Goal: Navigation & Orientation: Find specific page/section

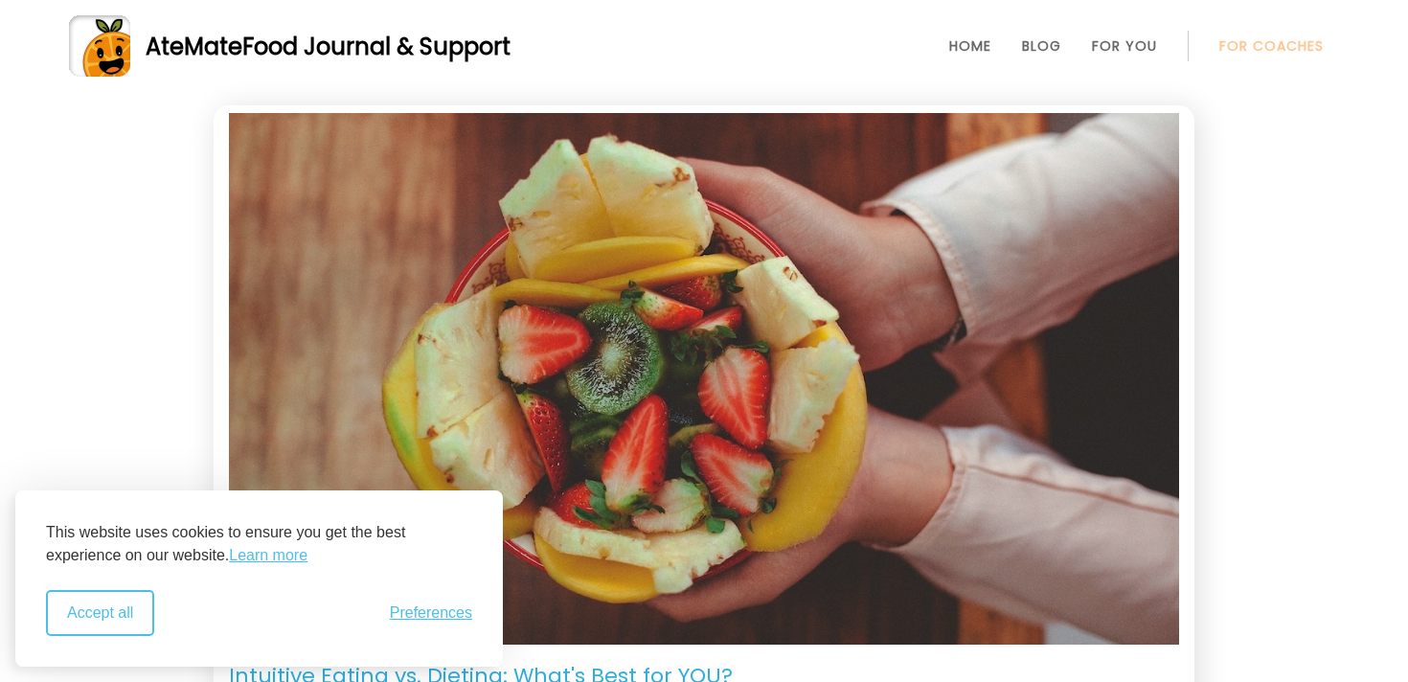
click at [145, 620] on button "Accept all" at bounding box center [100, 613] width 108 height 46
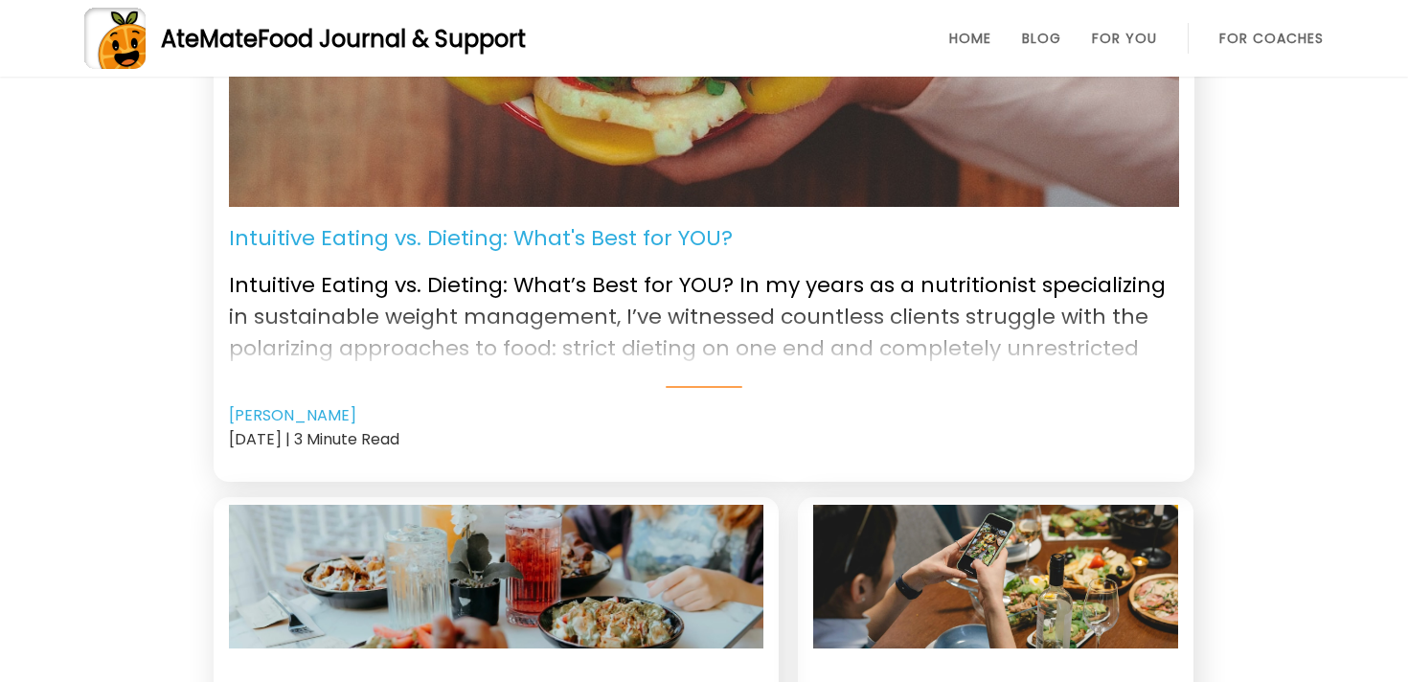
scroll to position [268, 0]
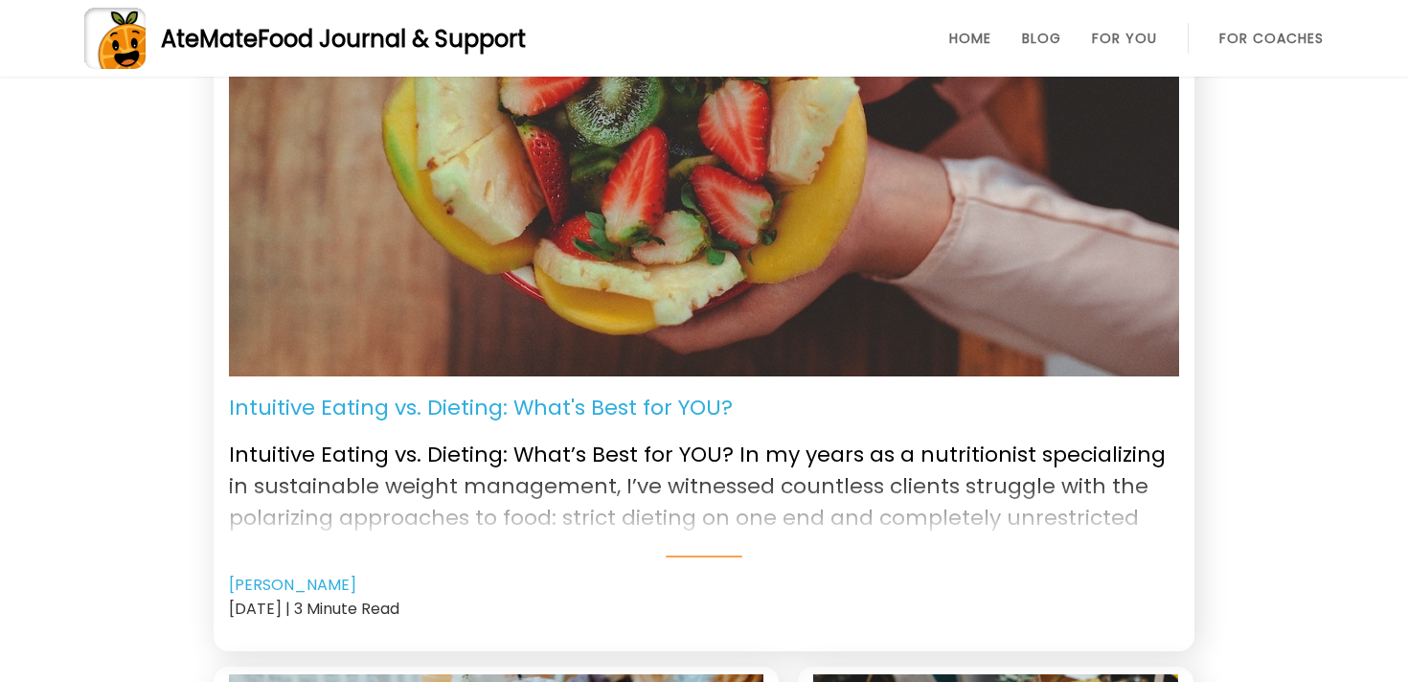
click at [1123, 55] on li "For You" at bounding box center [1124, 38] width 65 height 46
click at [1124, 20] on li "For You" at bounding box center [1124, 38] width 65 height 46
click at [1124, 37] on link "For You" at bounding box center [1124, 38] width 65 height 15
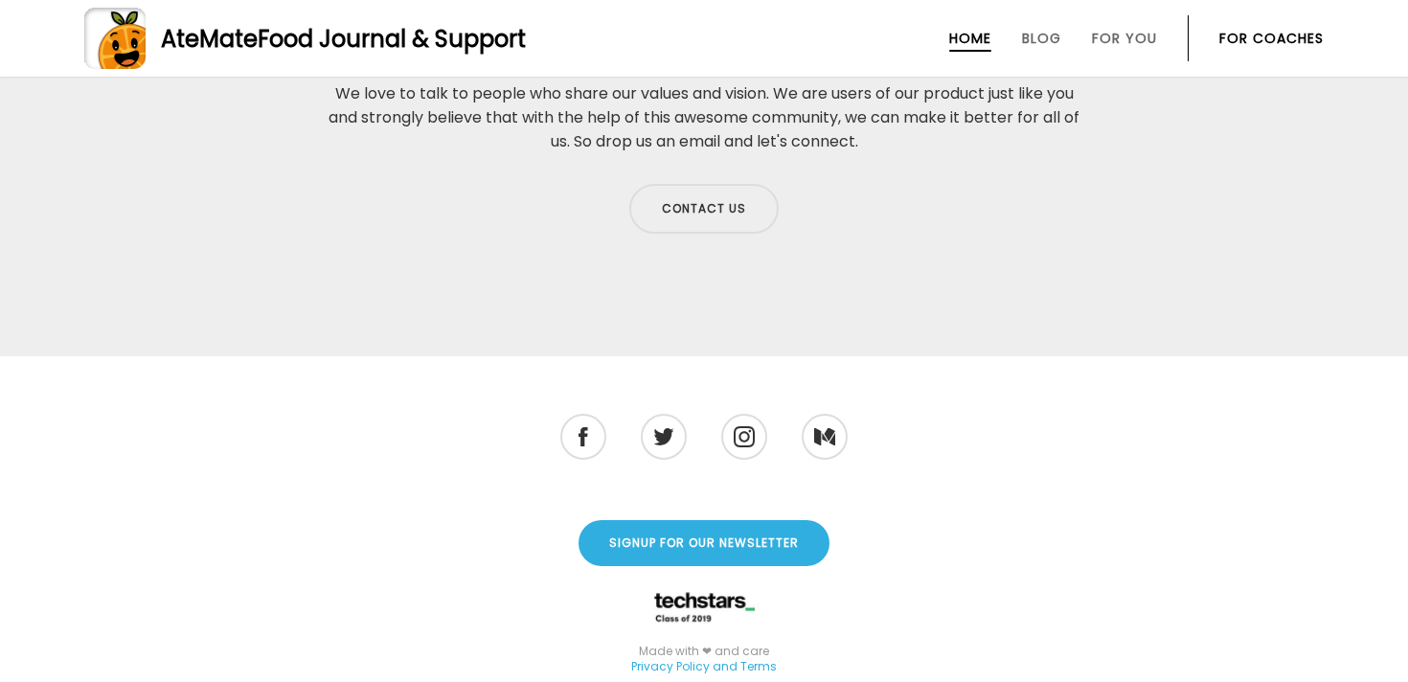
scroll to position [6303, 0]
